Goal: Task Accomplishment & Management: Use online tool/utility

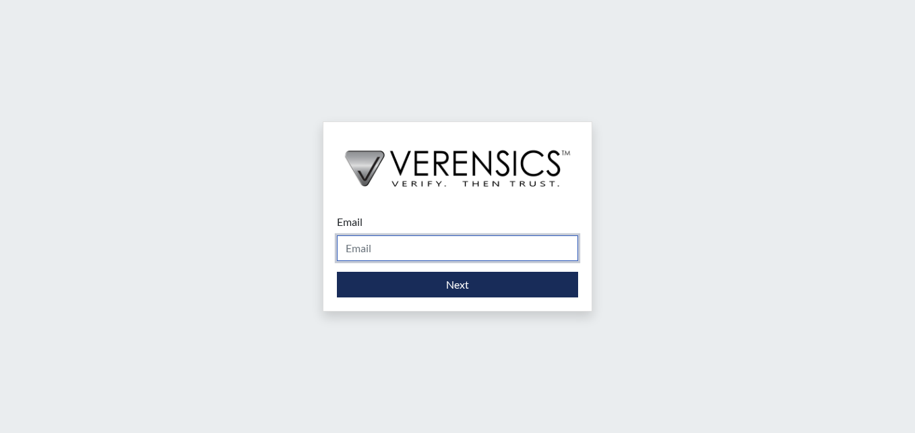
click at [377, 248] on input "Email" at bounding box center [457, 248] width 241 height 26
type input "[PERSON_NAME][EMAIL_ADDRESS][DOMAIN_NAME]"
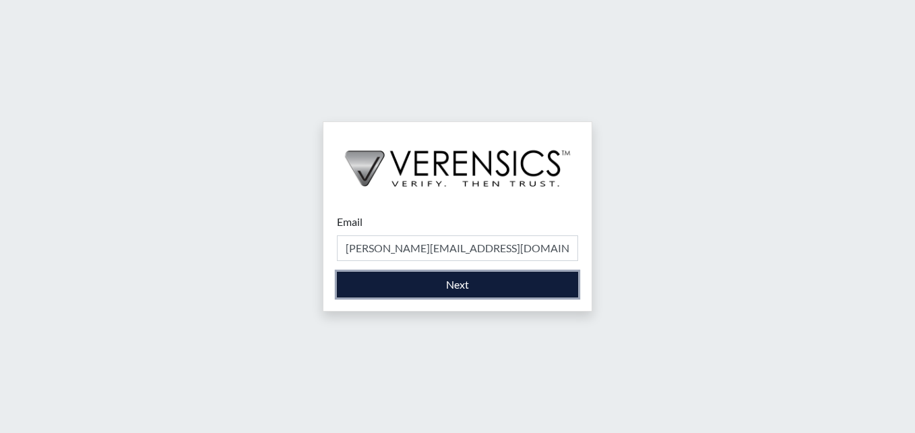
click at [454, 284] on button "Next" at bounding box center [457, 285] width 241 height 26
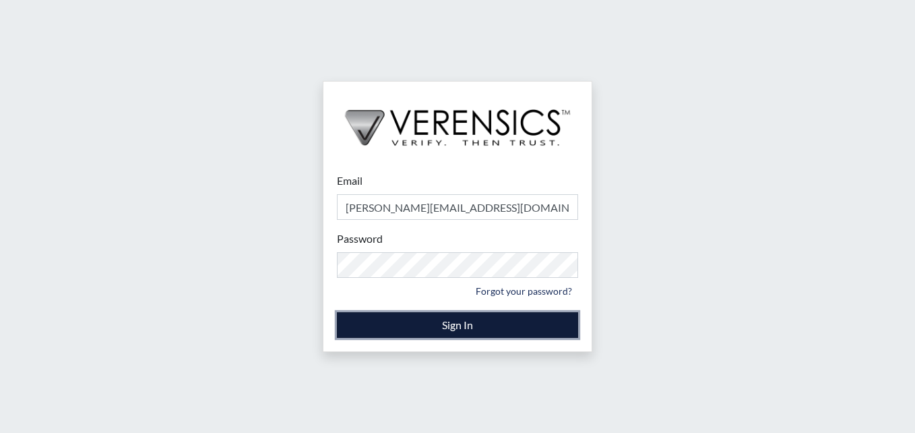
click at [458, 321] on button "Sign In" at bounding box center [457, 325] width 241 height 26
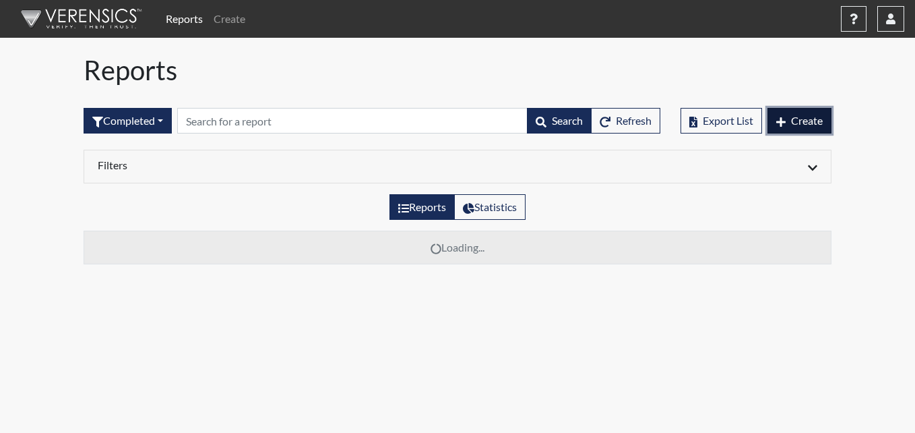
click at [811, 123] on span "Create" at bounding box center [807, 120] width 32 height 13
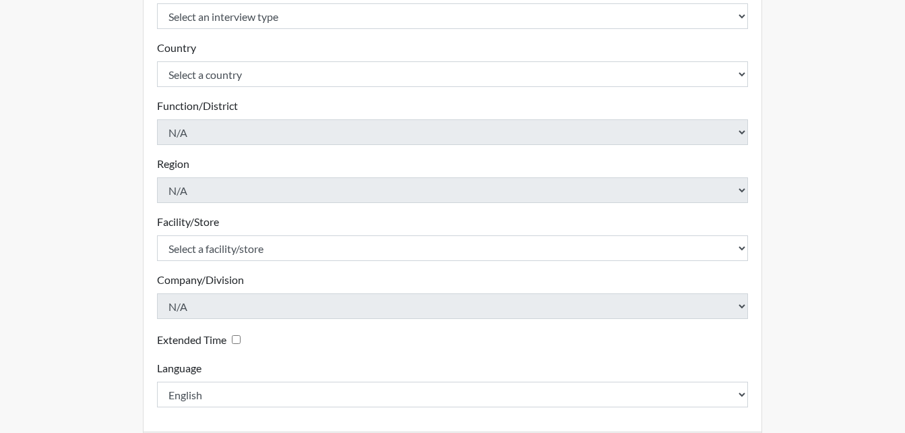
scroll to position [270, 0]
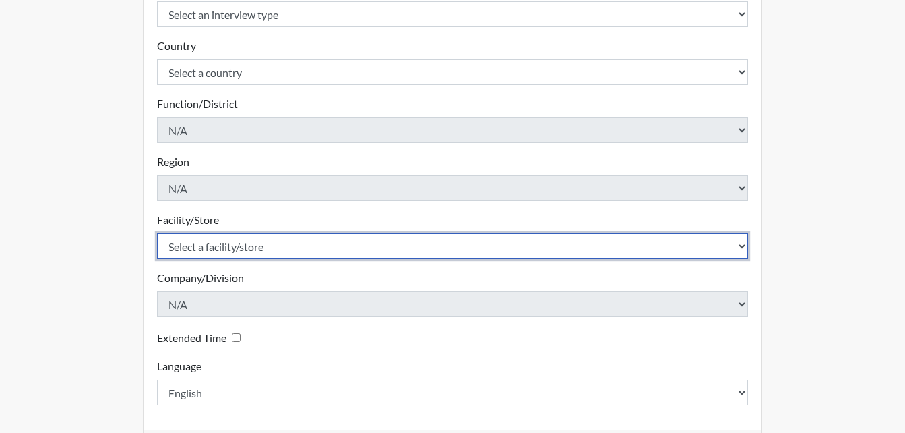
click at [747, 246] on select "Select a facility/store Long Unit [PERSON_NAME] [PERSON_NAME] Women's PDC" at bounding box center [453, 246] width 592 height 26
select select "0df420ef-37bf-4276-ba7a-c1d957eaad15"
click at [157, 233] on select "Select a facility/store Long Unit [PERSON_NAME] [PERSON_NAME] Women's PDC" at bounding box center [453, 246] width 592 height 26
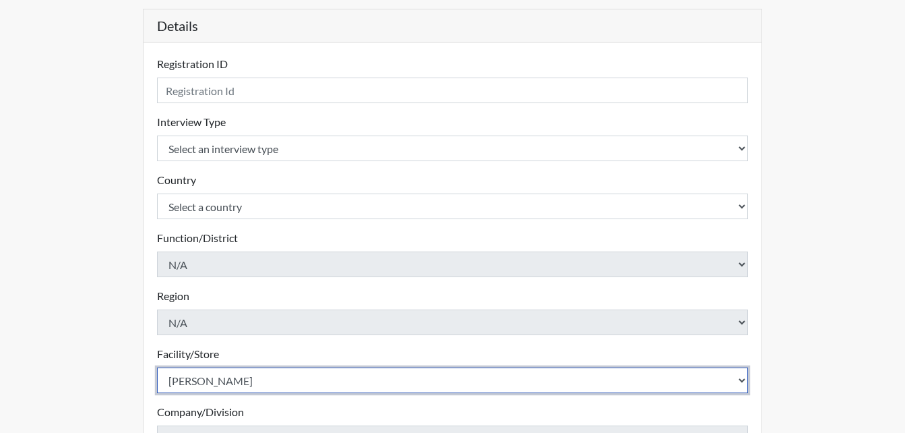
scroll to position [135, 0]
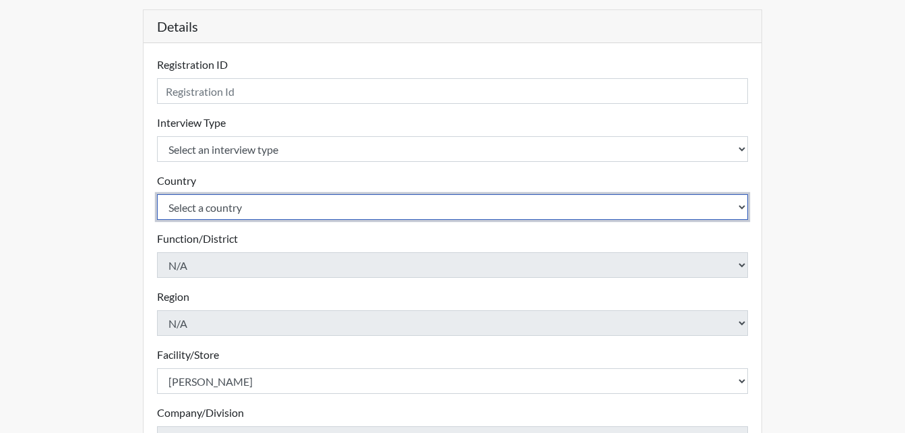
click at [739, 205] on select "Select a country [GEOGRAPHIC_DATA] [GEOGRAPHIC_DATA]" at bounding box center [453, 207] width 592 height 26
select select "united-states-of-[GEOGRAPHIC_DATA]"
click at [157, 194] on select "Select a country [GEOGRAPHIC_DATA] [GEOGRAPHIC_DATA]" at bounding box center [453, 207] width 592 height 26
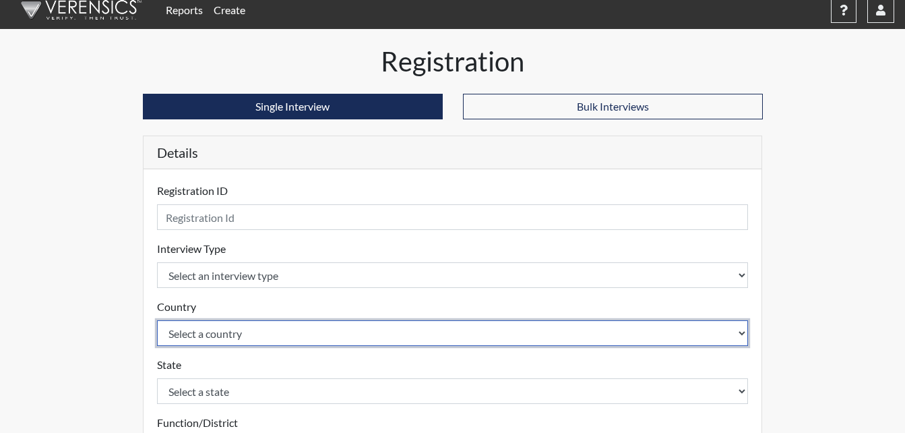
scroll to position [0, 0]
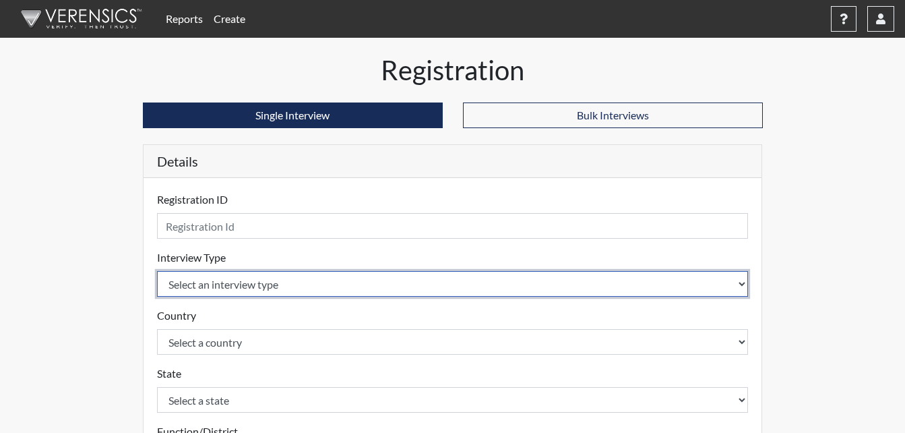
click at [745, 287] on select "Select an interview type Corrections Pre-Employment" at bounding box center [453, 284] width 592 height 26
select select "ff733e93-e1bf-11ea-9c9f-0eff0cf7eb8f"
click at [157, 271] on select "Select an interview type Corrections Pre-Employment" at bounding box center [453, 284] width 592 height 26
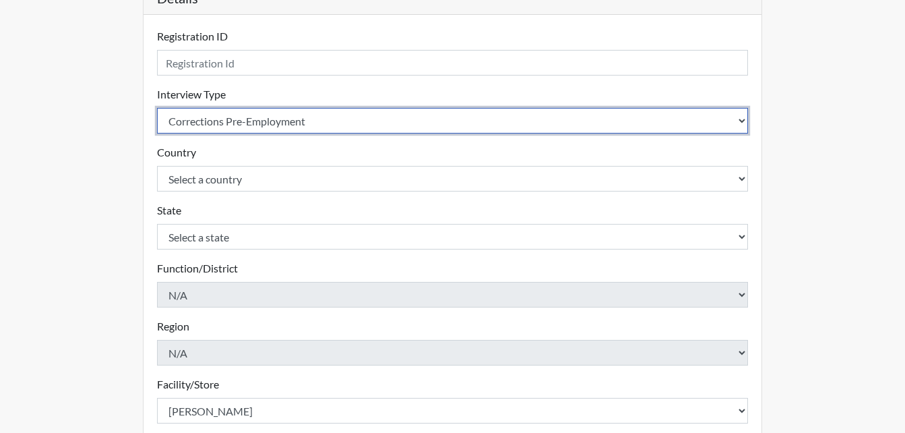
scroll to position [202, 0]
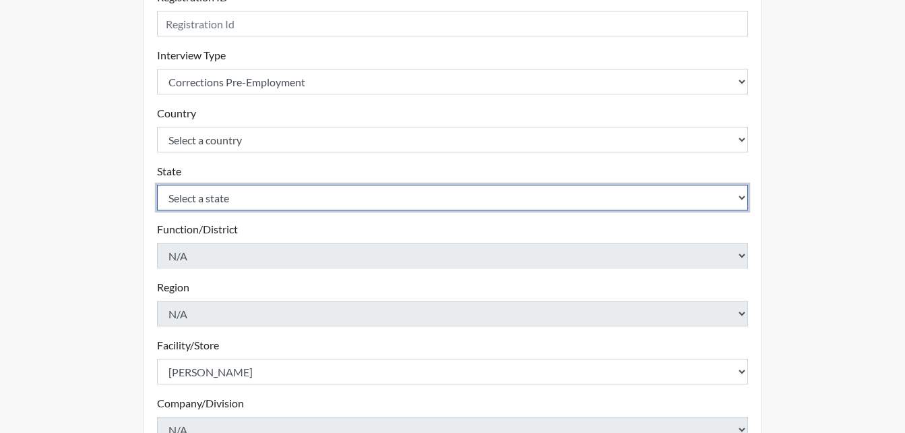
click at [741, 198] on select "Select a state [US_STATE] [US_STATE] [US_STATE] [US_STATE] [US_STATE] [US_STATE…" at bounding box center [453, 198] width 592 height 26
select select "GA"
click at [157, 185] on select "Select a state [US_STATE] [US_STATE] [US_STATE] [US_STATE] [US_STATE] [US_STATE…" at bounding box center [453, 198] width 592 height 26
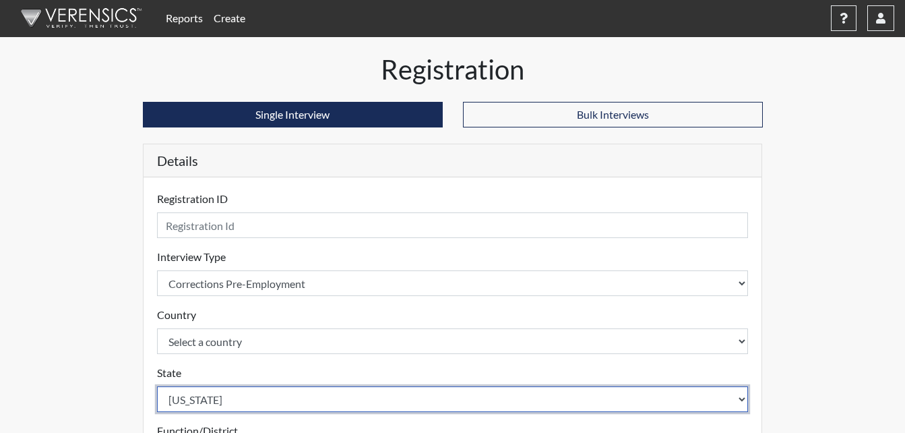
scroll to position [0, 0]
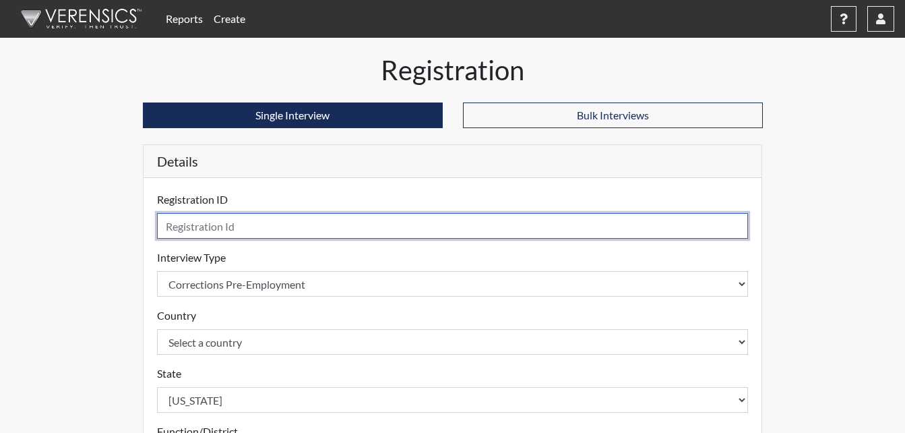
click at [208, 233] on input "text" at bounding box center [453, 226] width 592 height 26
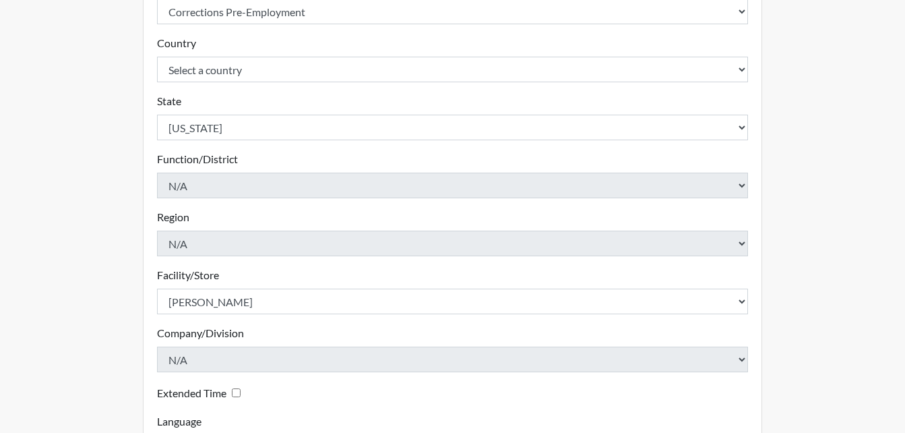
scroll to position [383, 0]
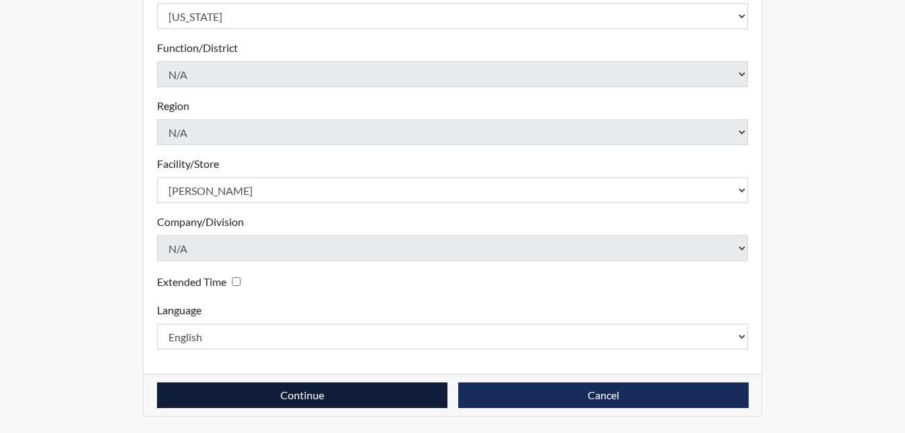
type input "nve8842"
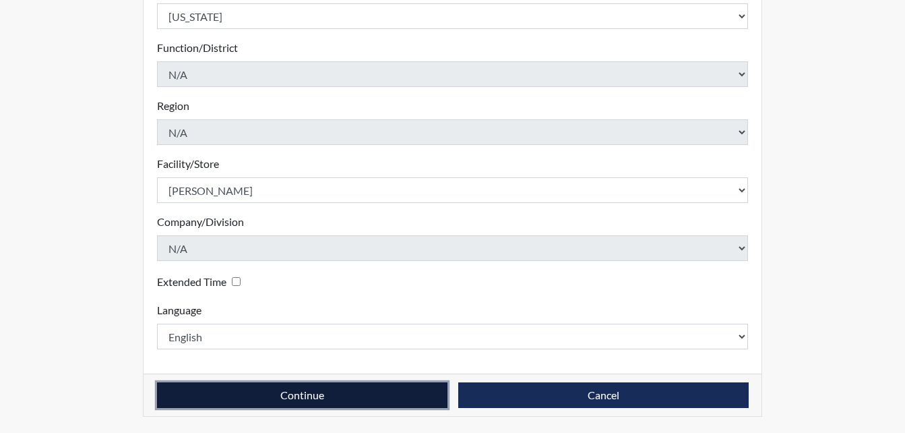
click at [288, 391] on button "Continue" at bounding box center [302, 395] width 290 height 26
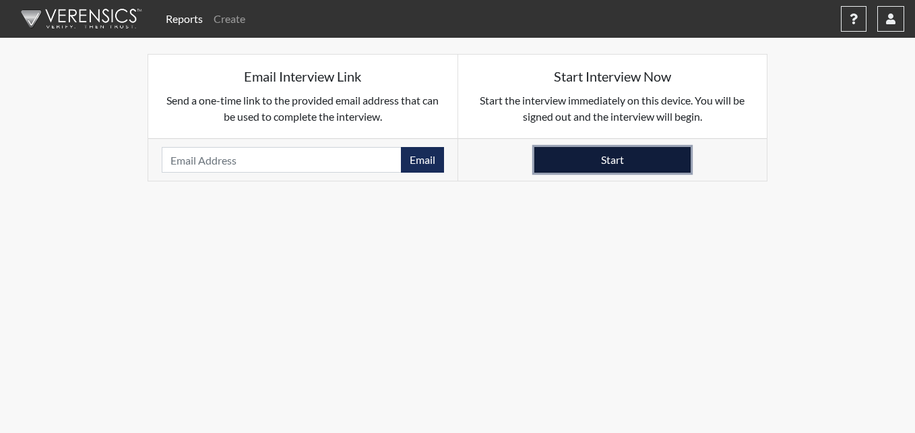
click at [613, 157] on button "Start" at bounding box center [612, 160] width 156 height 26
